Goal: Find specific page/section: Find specific page/section

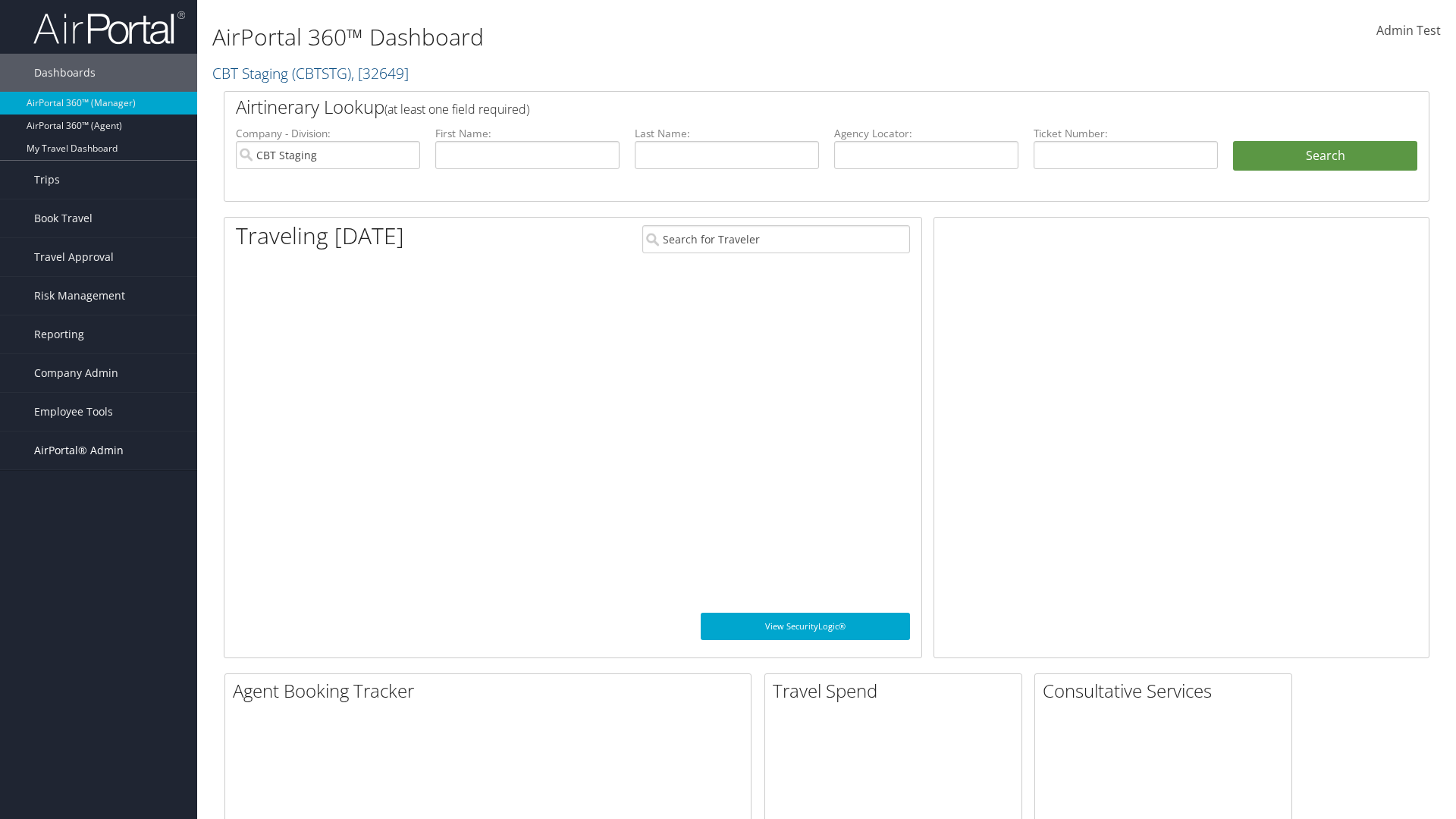
click at [99, 451] on span "AirPortal® Admin" at bounding box center [79, 450] width 90 height 37
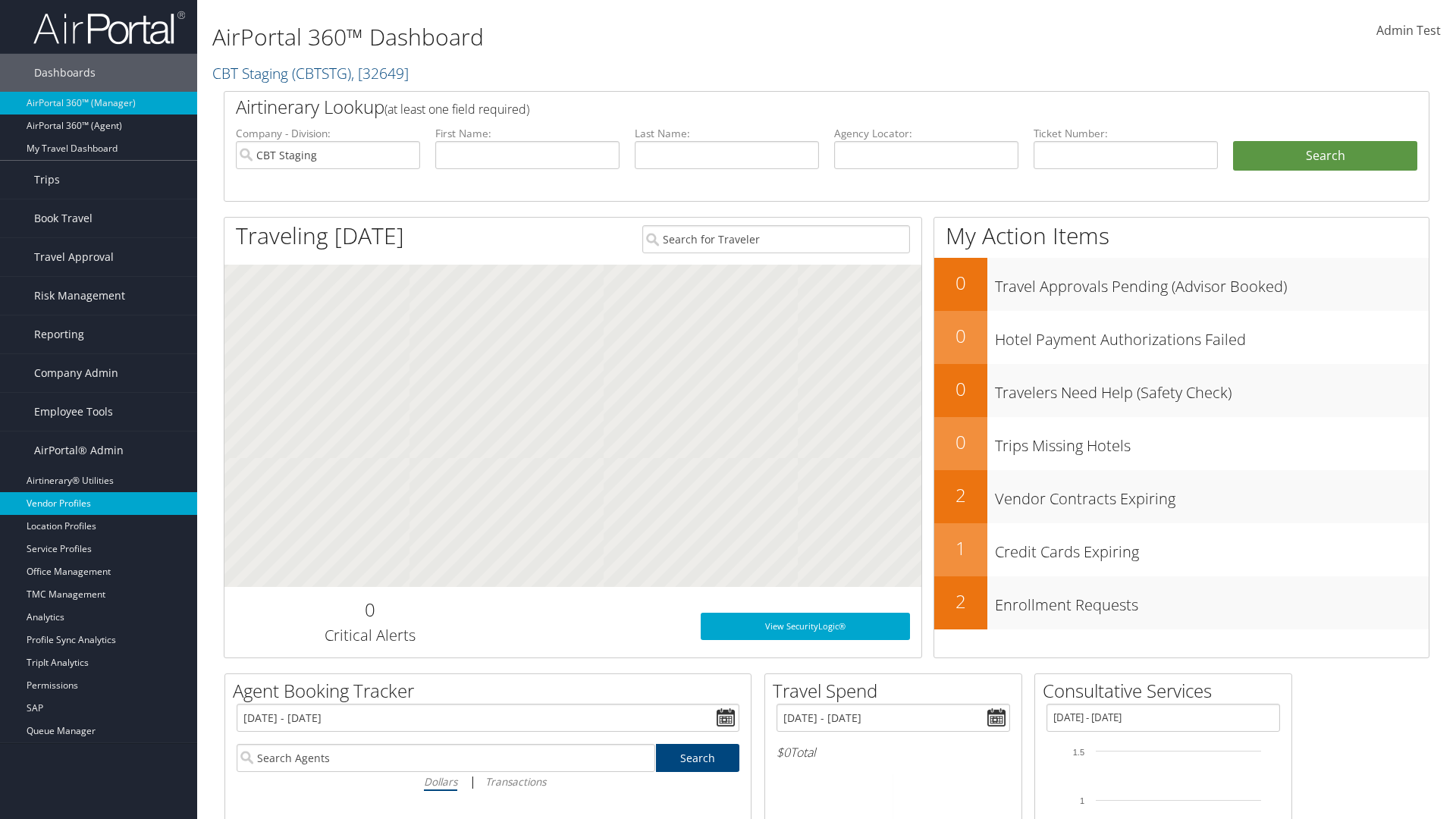
click at [99, 503] on link "Vendor Profiles" at bounding box center [99, 503] width 197 height 23
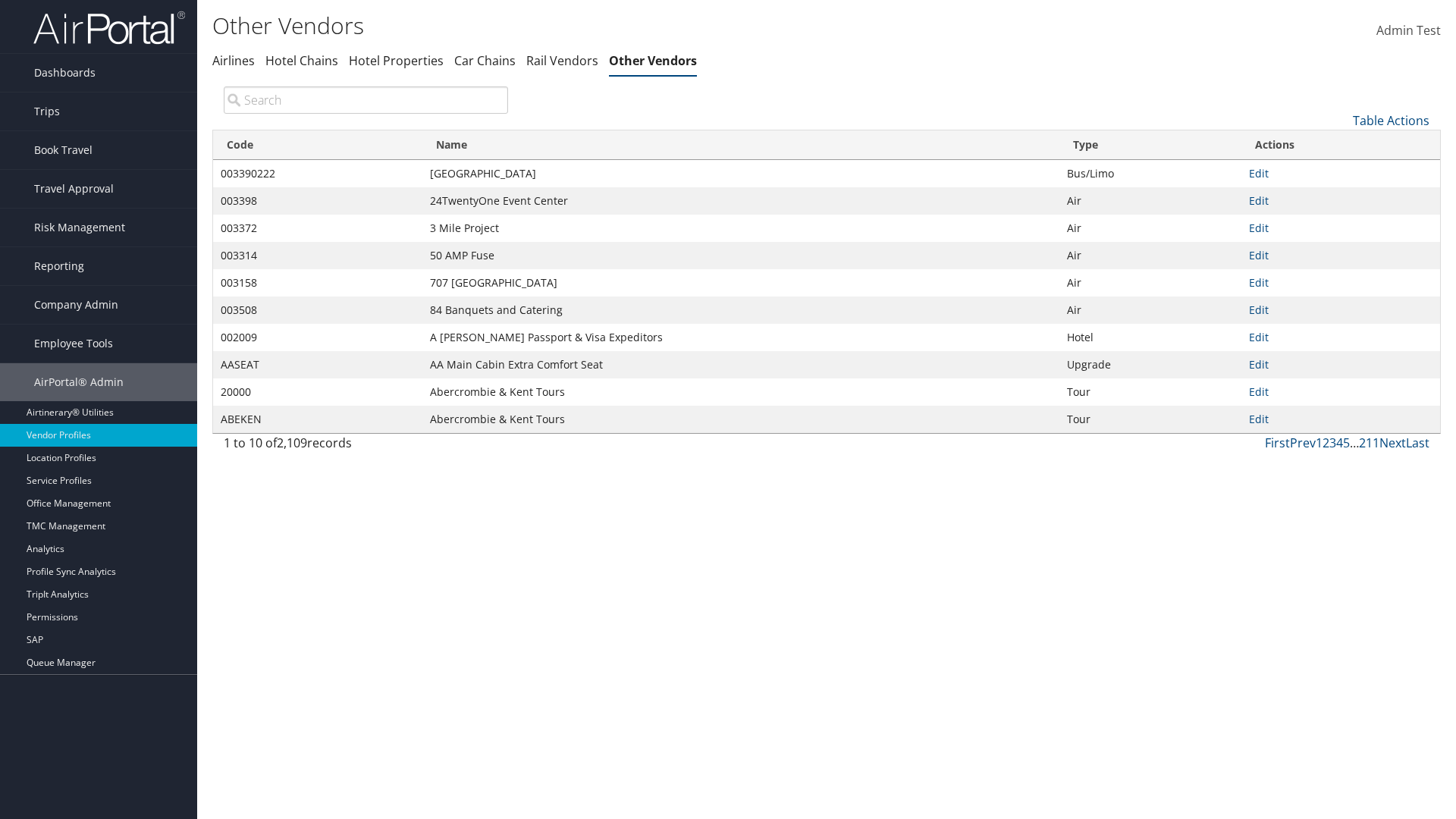
click at [317, 145] on th "Code" at bounding box center [318, 145] width 209 height 30
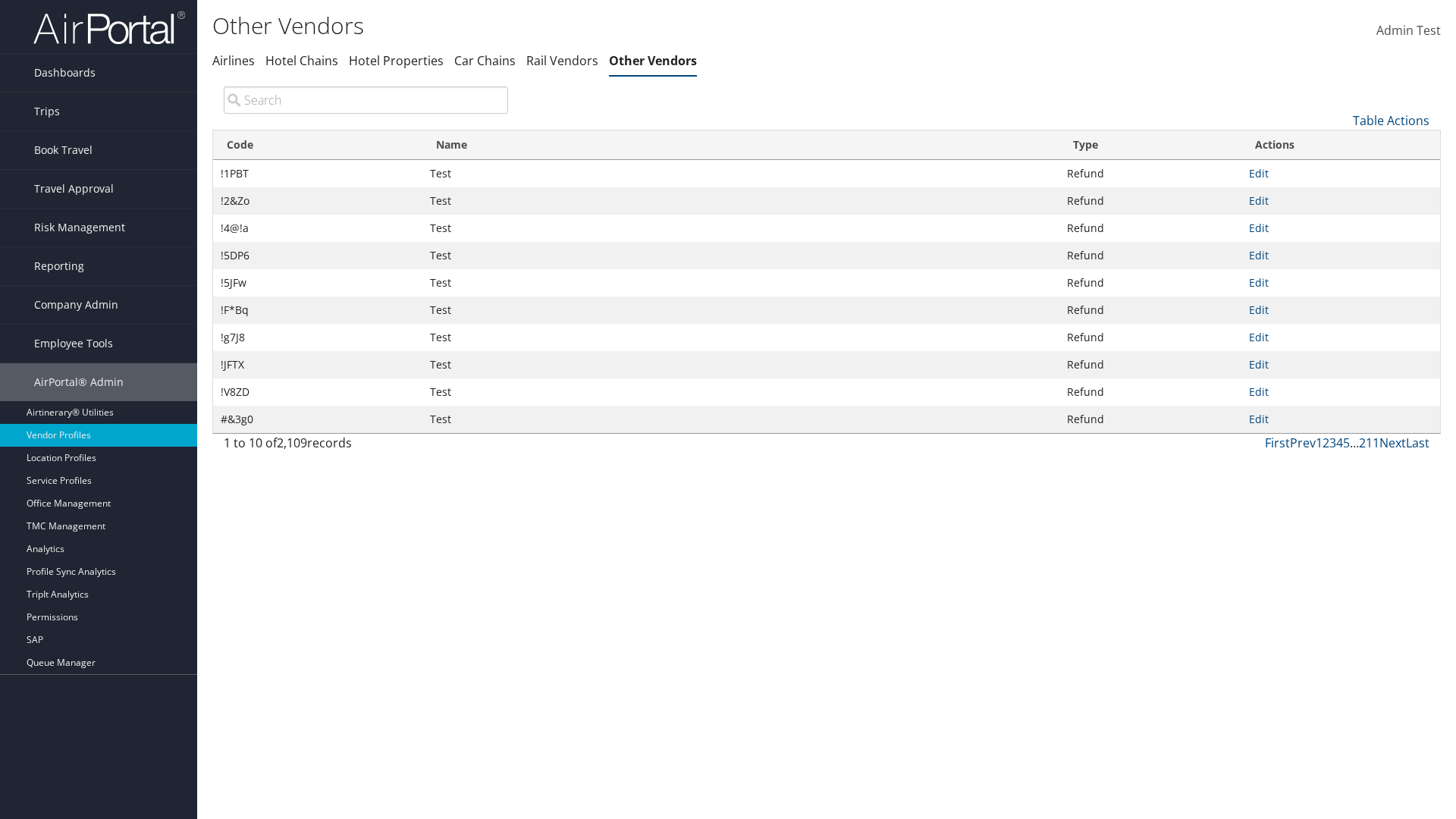
click at [317, 145] on th "Code" at bounding box center [318, 145] width 209 height 30
click at [740, 145] on th "Name" at bounding box center [741, 145] width 637 height 30
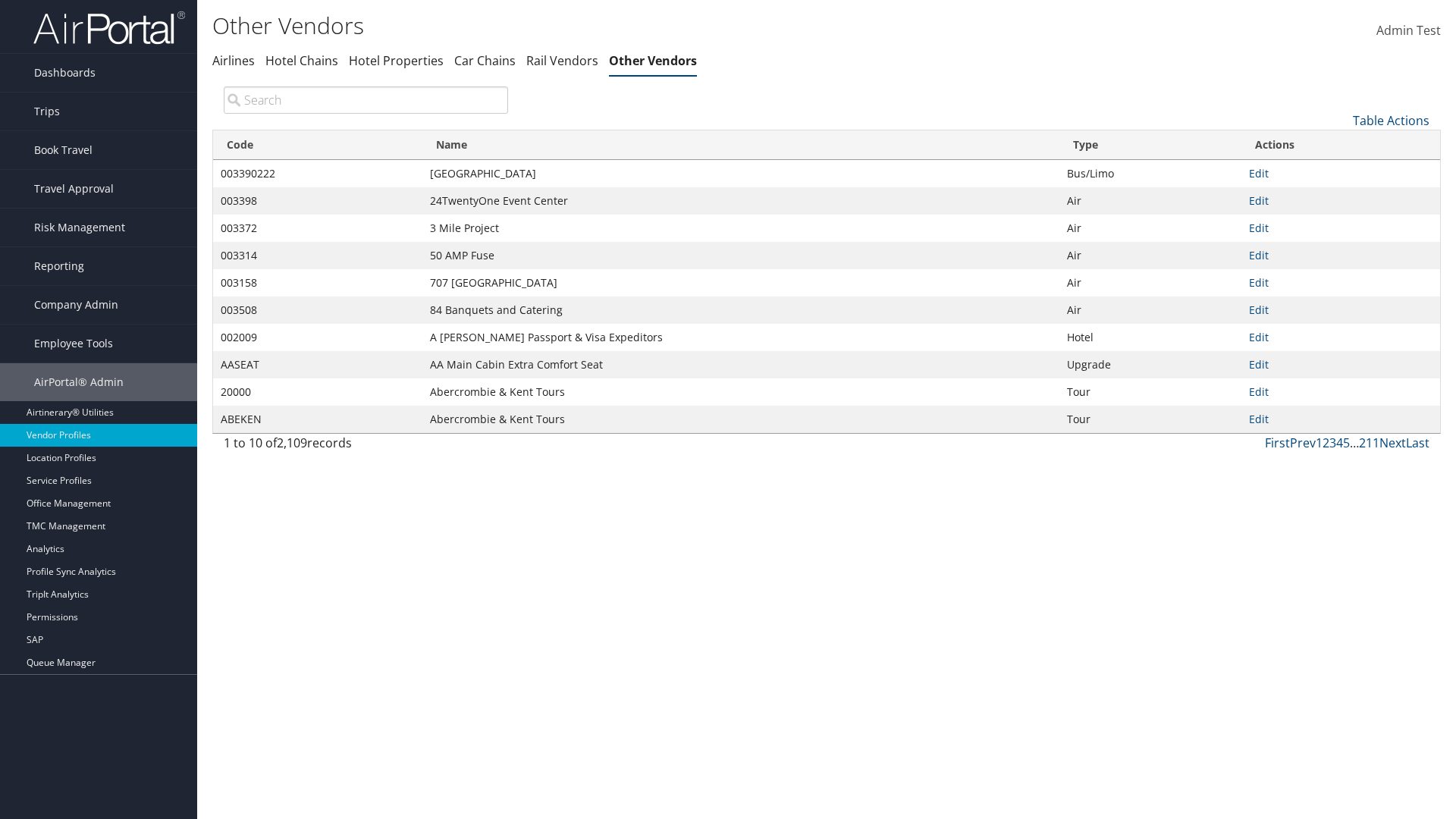
click at [740, 145] on th "Name" at bounding box center [741, 145] width 637 height 30
click at [1149, 145] on th "Type" at bounding box center [1150, 145] width 182 height 30
click at [1391, 119] on link "Table Actions" at bounding box center [1391, 120] width 77 height 17
click at [1340, 221] on link "Page Length" at bounding box center [1340, 221] width 199 height 26
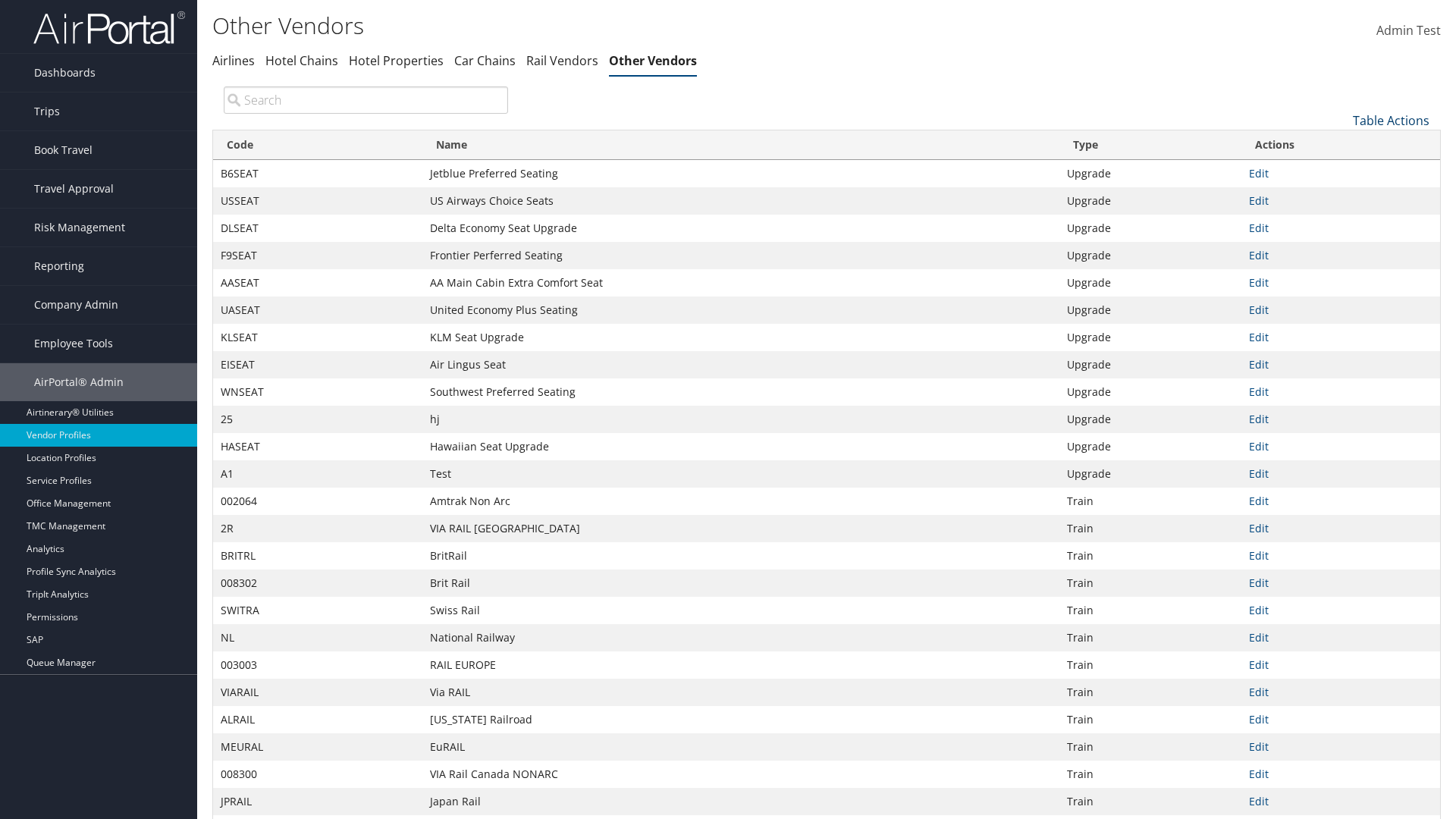
click at [1391, 119] on link "Table Actions" at bounding box center [1391, 120] width 77 height 17
click at [1340, 221] on link "Page Length" at bounding box center [1340, 221] width 199 height 26
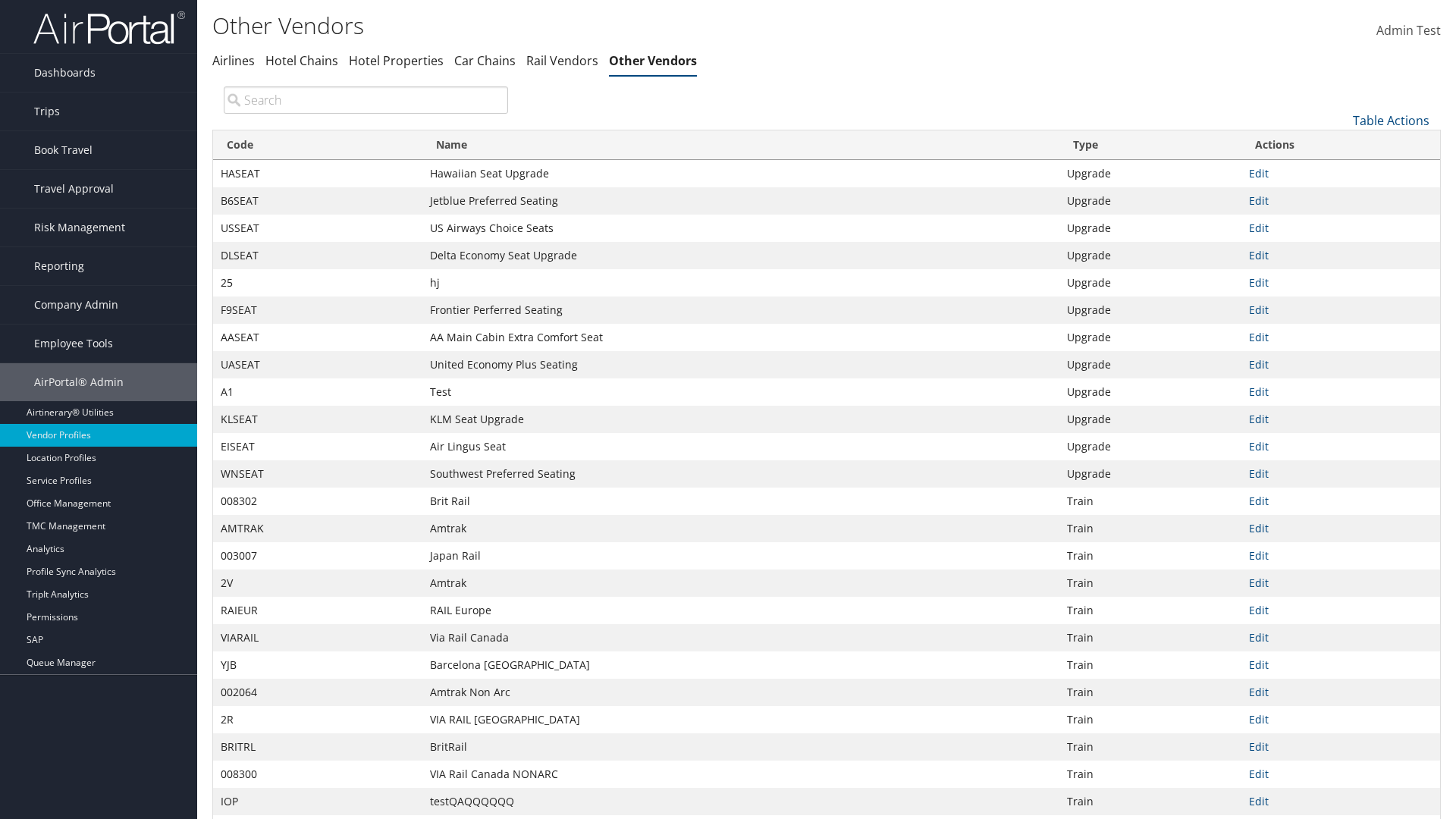
scroll to position [50, 0]
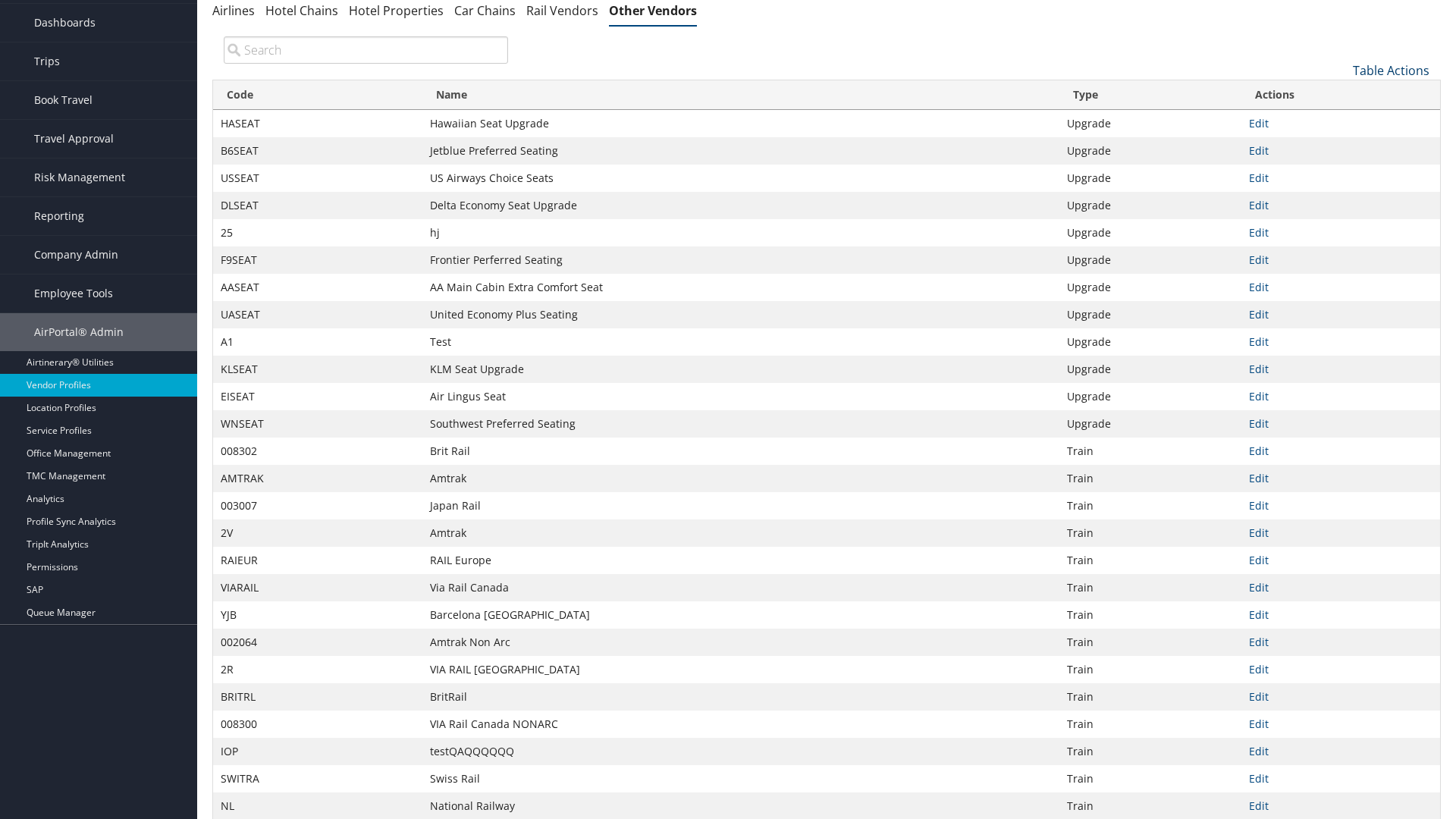
click at [1391, 70] on link "Table Actions" at bounding box center [1391, 70] width 77 height 17
